Goal: Navigation & Orientation: Find specific page/section

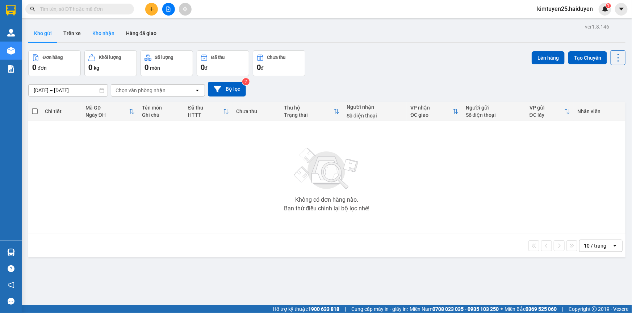
click at [97, 34] on button "Kho nhận" at bounding box center [104, 33] width 34 height 17
